Goal: Information Seeking & Learning: Understand process/instructions

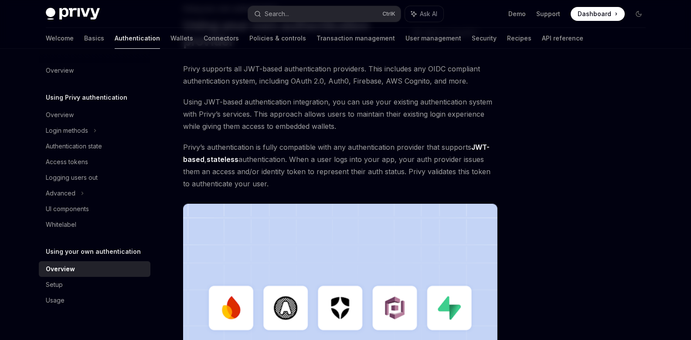
scroll to position [52, 0]
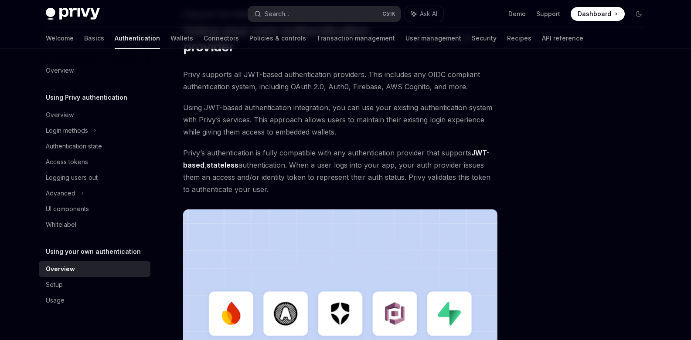
scroll to position [78, 0]
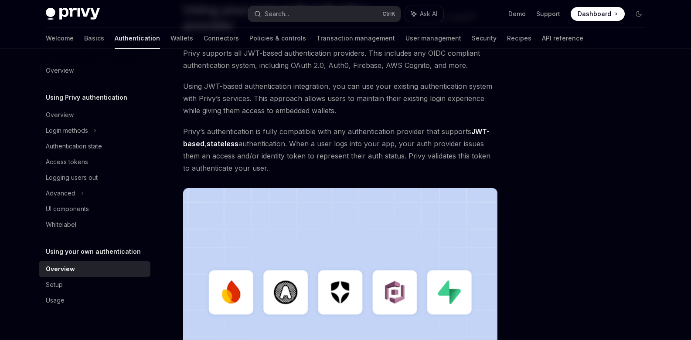
click at [415, 282] on img at bounding box center [340, 300] width 314 height 224
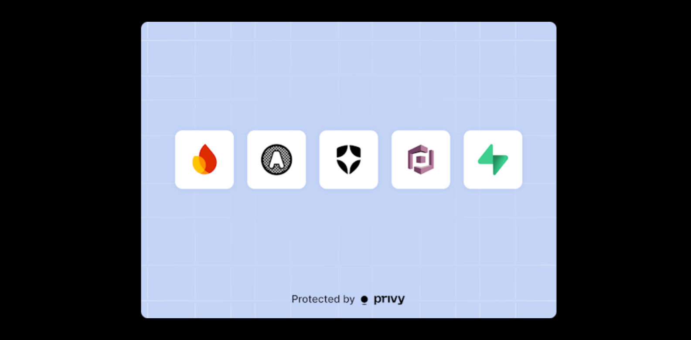
click at [606, 198] on div at bounding box center [345, 170] width 691 height 340
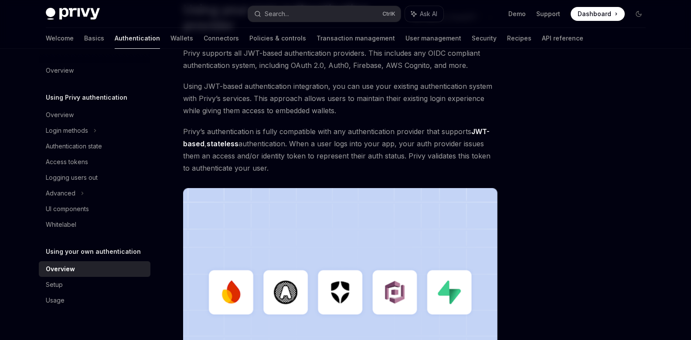
scroll to position [0, 0]
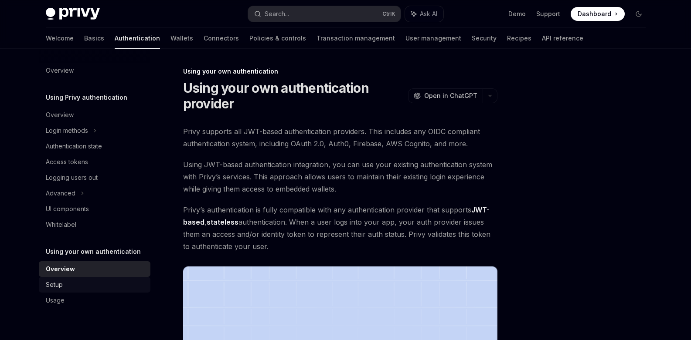
click at [55, 284] on div "Setup" at bounding box center [54, 285] width 17 height 10
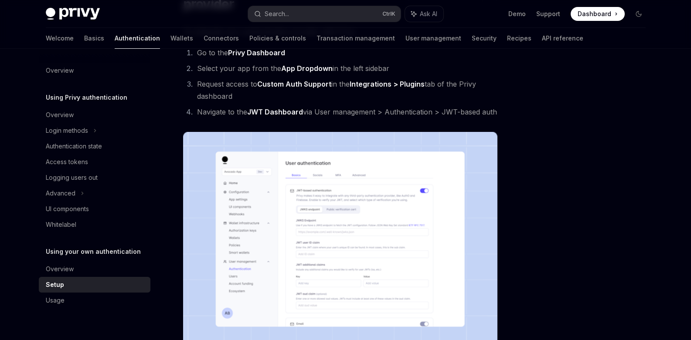
scroll to position [78, 0]
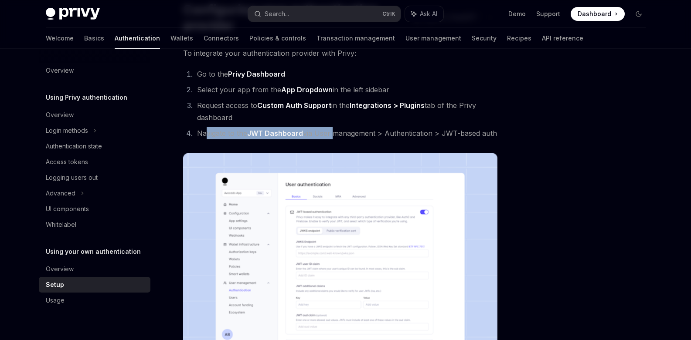
drag, startPoint x: 207, startPoint y: 133, endPoint x: 331, endPoint y: 133, distance: 123.8
click at [331, 133] on li "Navigate to the JWT Dashboard via User management > Authentication > JWT-based …" at bounding box center [345, 133] width 303 height 12
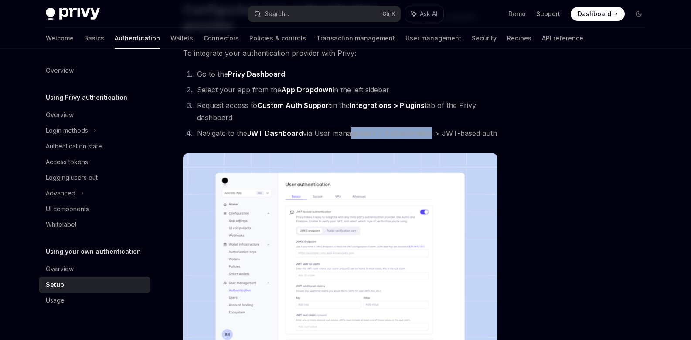
drag, startPoint x: 347, startPoint y: 136, endPoint x: 448, endPoint y: 134, distance: 100.3
click at [444, 134] on li "Navigate to the JWT Dashboard via User management > Authentication > JWT-based …" at bounding box center [345, 133] width 303 height 12
click at [448, 134] on li "Navigate to the JWT Dashboard via User management > Authentication > JWT-based …" at bounding box center [345, 133] width 303 height 12
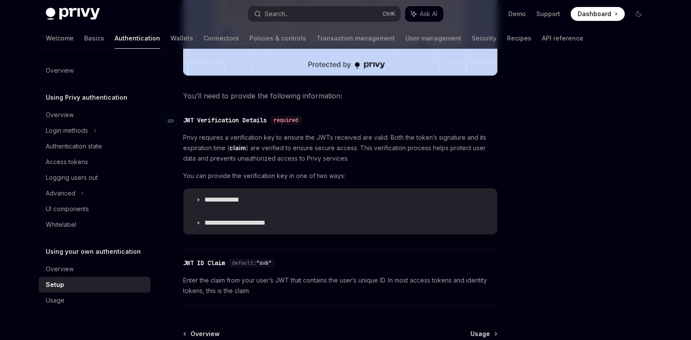
scroll to position [392, 0]
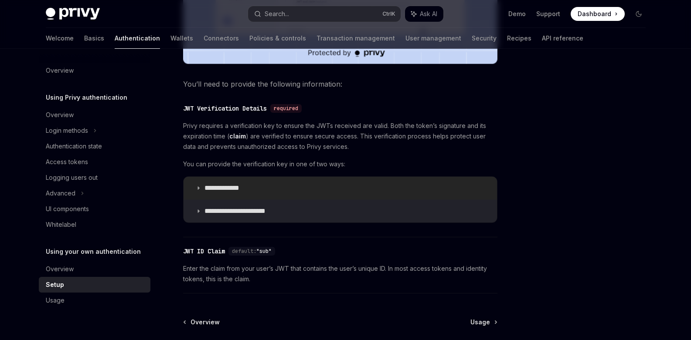
click at [241, 188] on p "**********" at bounding box center [230, 188] width 52 height 9
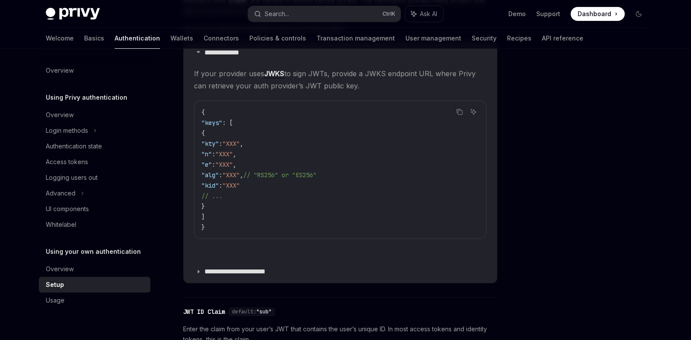
scroll to position [549, 0]
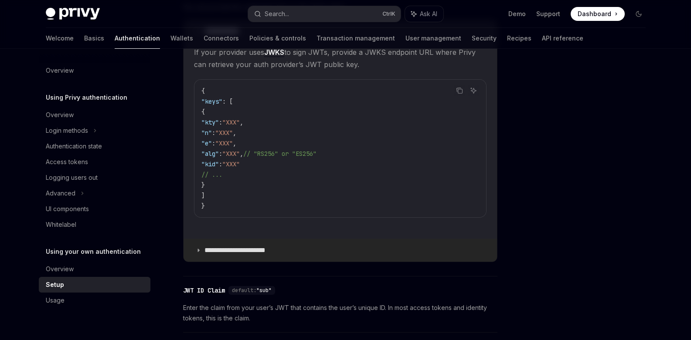
click at [258, 250] on p "**********" at bounding box center [241, 250] width 75 height 9
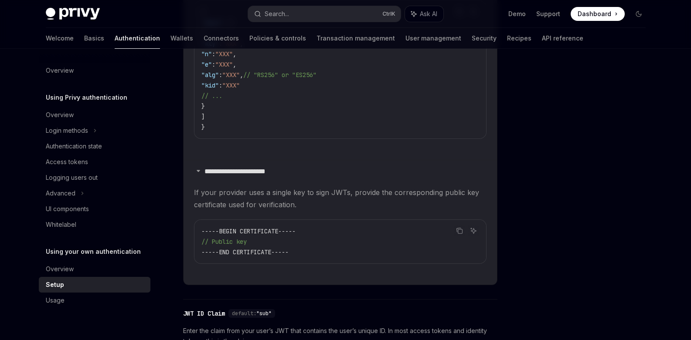
scroll to position [628, 0]
click at [269, 171] on p "**********" at bounding box center [241, 172] width 75 height 9
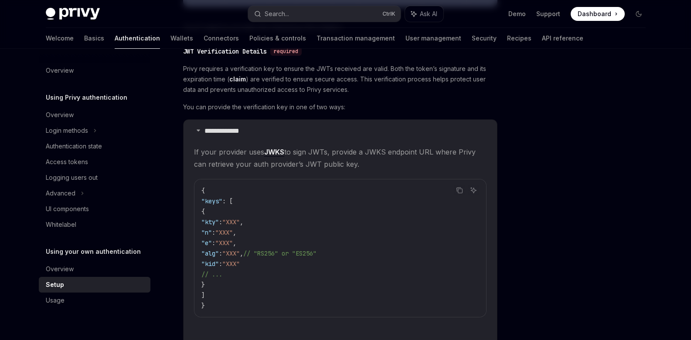
scroll to position [471, 0]
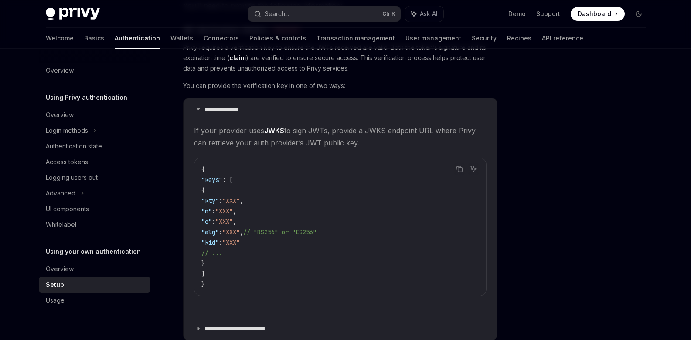
click at [303, 230] on span "// "RS256" or "ES256"" at bounding box center [279, 232] width 73 height 8
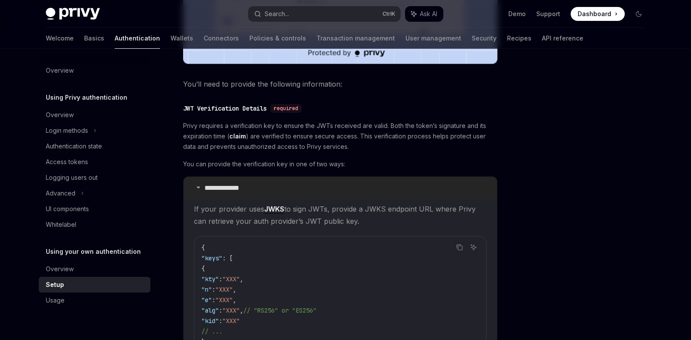
drag, startPoint x: 232, startPoint y: 189, endPoint x: 234, endPoint y: 179, distance: 10.2
click at [232, 190] on p "**********" at bounding box center [230, 188] width 52 height 9
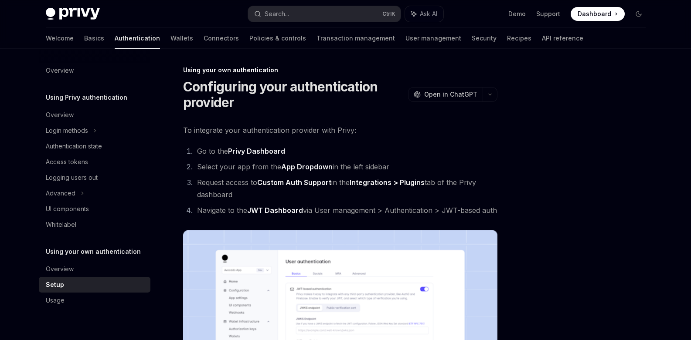
scroll to position [0, 0]
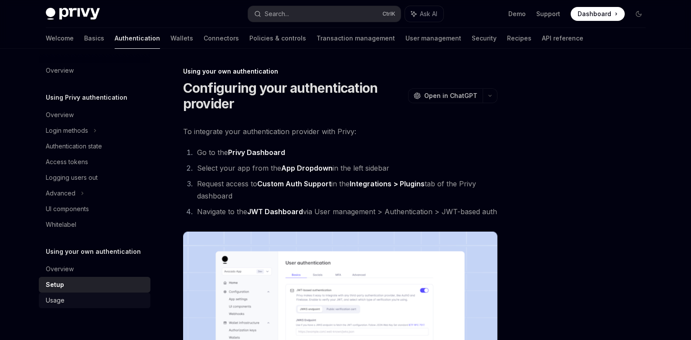
click at [61, 306] on div "Usage" at bounding box center [55, 301] width 19 height 10
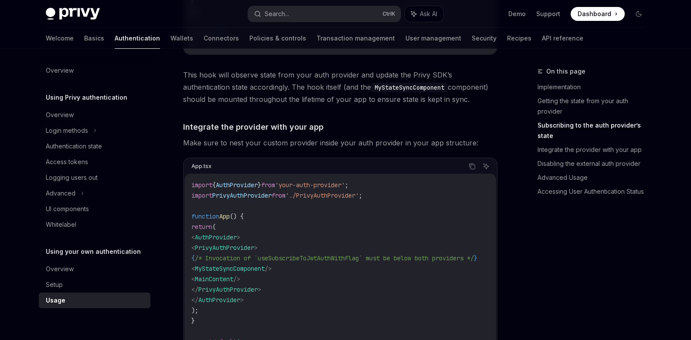
scroll to position [549, 0]
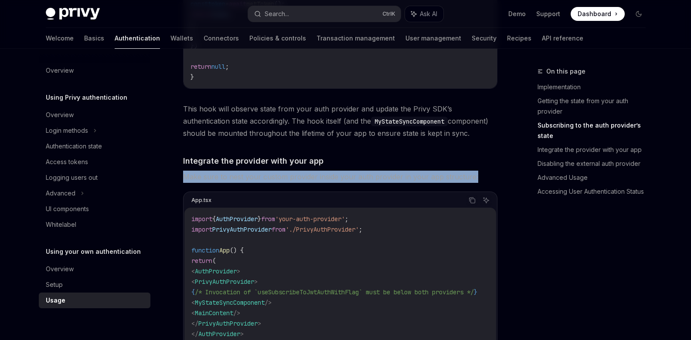
drag, startPoint x: 181, startPoint y: 175, endPoint x: 474, endPoint y: 175, distance: 292.9
click at [470, 173] on span "Make sure to nest your custom provider inside your auth provider in your app st…" at bounding box center [340, 177] width 314 height 12
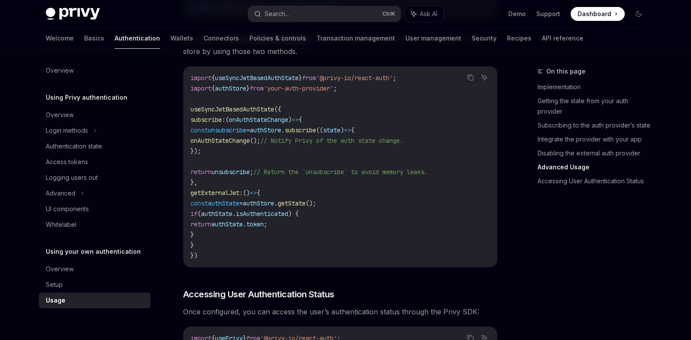
scroll to position [1411, 0]
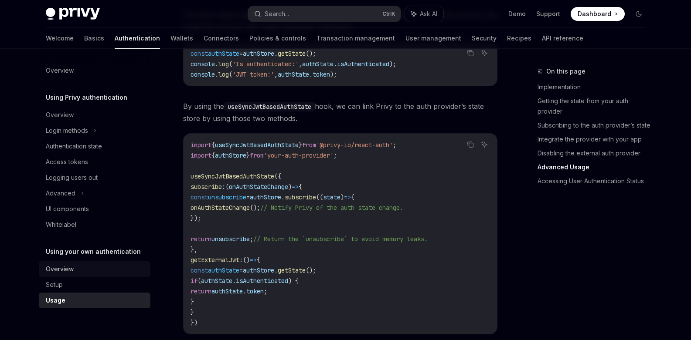
click at [51, 262] on link "Overview" at bounding box center [95, 270] width 112 height 16
type textarea "*"
